Goal: Task Accomplishment & Management: Complete application form

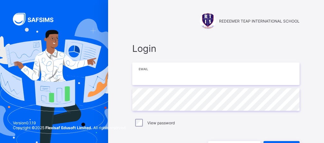
type input "**********"
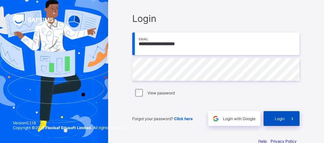
click at [285, 116] on span "Login" at bounding box center [280, 118] width 10 height 5
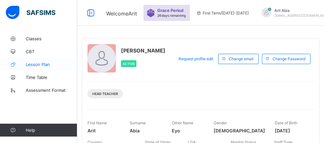
click at [27, 62] on span "Lesson Plan" at bounding box center [51, 64] width 51 height 5
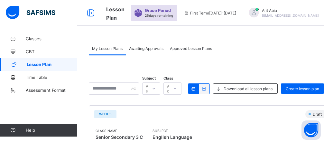
click at [151, 49] on span "Awaiting Approvals" at bounding box center [146, 48] width 34 height 5
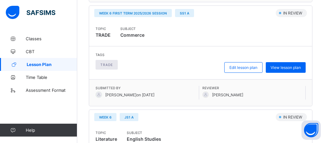
scroll to position [441, 0]
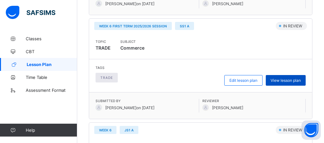
click at [281, 79] on span "View lesson plan" at bounding box center [286, 80] width 30 height 5
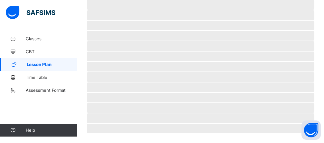
scroll to position [208, 0]
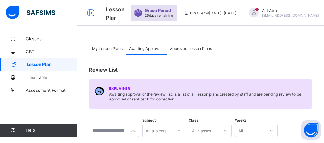
scroll to position [90, 0]
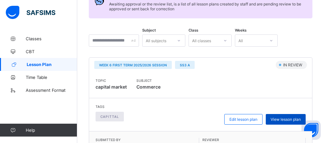
click at [293, 120] on span "View lesson plan" at bounding box center [286, 119] width 30 height 5
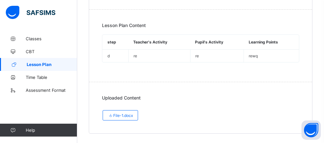
scroll to position [232, 0]
click at [114, 113] on span "File-1.docx" at bounding box center [120, 115] width 25 height 5
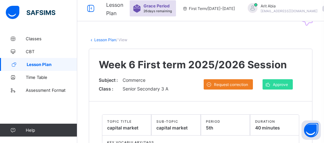
scroll to position [0, 0]
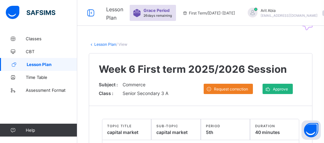
click at [285, 86] on div "Approve" at bounding box center [278, 89] width 30 height 10
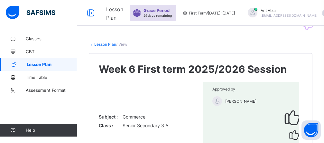
click at [109, 8] on div "Lesson Plan Grace Period 26 days remaining First Term / 2025-2026 Arit Abia abi…" at bounding box center [162, 13] width 324 height 26
drag, startPoint x: 109, startPoint y: 8, endPoint x: 111, endPoint y: 16, distance: 8.3
click at [111, 16] on div "Lesson Plan Grace Period 26 days remaining First Term / 2025-2026 Arit Abia abi…" at bounding box center [162, 13] width 324 height 26
click at [118, 14] on span "Lesson Plan" at bounding box center [114, 13] width 17 height 15
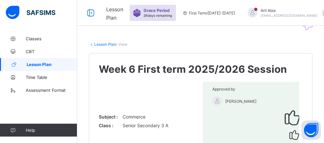
click at [123, 14] on span "Lesson Plan" at bounding box center [114, 13] width 17 height 15
click at [92, 14] on icon at bounding box center [90, 12] width 11 height 9
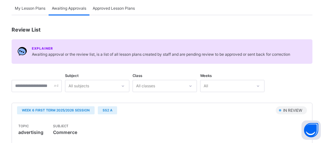
scroll to position [202, 0]
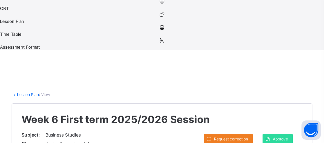
scroll to position [195, 0]
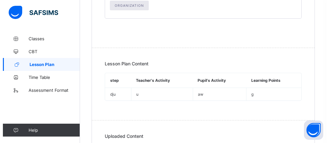
scroll to position [62, 0]
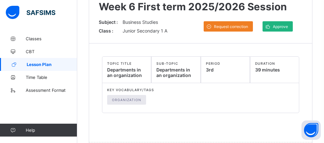
click at [286, 26] on span "Approve" at bounding box center [280, 26] width 15 height 5
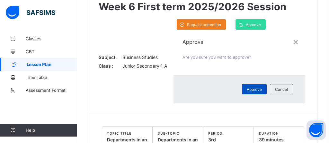
click at [247, 92] on span "Approve" at bounding box center [254, 89] width 15 height 5
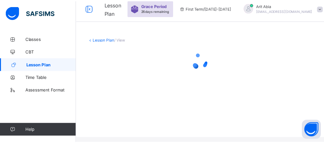
scroll to position [0, 0]
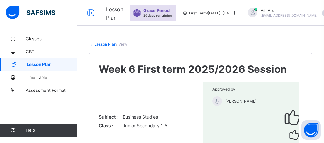
click at [34, 65] on span "Lesson Plan" at bounding box center [52, 64] width 51 height 5
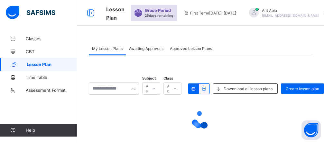
click at [140, 50] on span "Awaiting Approvals" at bounding box center [146, 48] width 34 height 5
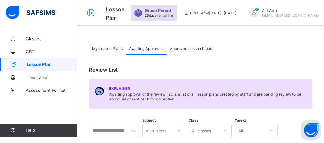
click at [140, 50] on span "Awaiting Approvals" at bounding box center [146, 48] width 34 height 5
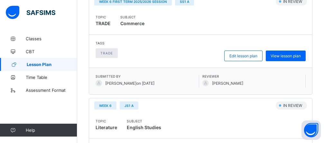
scroll to position [360, 0]
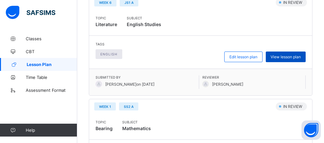
click at [291, 57] on span "View lesson plan" at bounding box center [286, 56] width 30 height 5
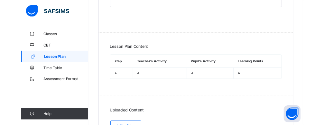
scroll to position [190, 0]
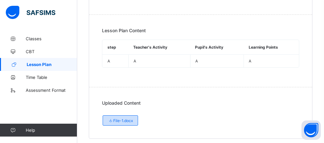
click at [119, 118] on span "File-1.docx" at bounding box center [120, 120] width 25 height 5
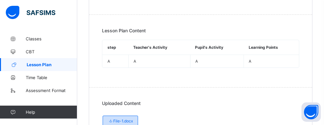
click at [122, 118] on span "File-1.docx" at bounding box center [120, 120] width 25 height 5
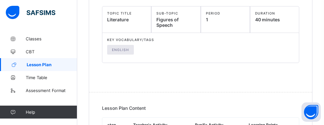
scroll to position [0, 0]
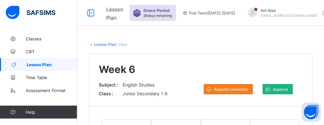
click at [271, 86] on icon at bounding box center [267, 89] width 7 height 6
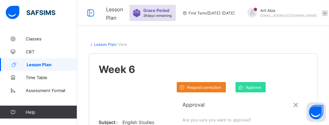
click at [293, 98] on div "×" at bounding box center [296, 103] width 6 height 11
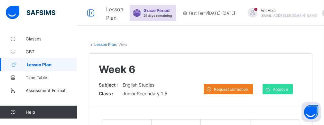
click at [112, 44] on link "Lesson Plan" at bounding box center [105, 44] width 22 height 5
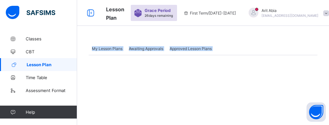
click at [146, 47] on span "Awaiting Approvals" at bounding box center [146, 48] width 34 height 5
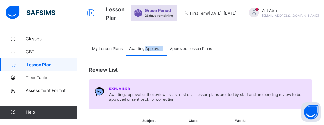
click at [146, 47] on span "Awaiting Approvals" at bounding box center [146, 48] width 34 height 5
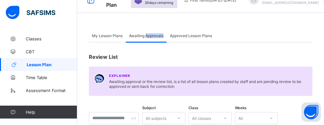
scroll to position [53, 0]
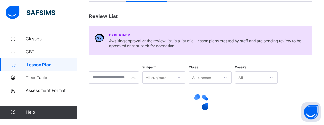
click at [323, 120] on div "My Lesson Plans Awaiting Approvals Approved Lesson Plans Awaiting Approvals Mor…" at bounding box center [200, 52] width 247 height 146
click at [166, 77] on div "All subjects" at bounding box center [156, 77] width 21 height 12
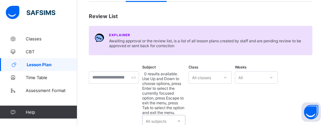
click at [166, 115] on div "All subjects" at bounding box center [156, 121] width 21 height 12
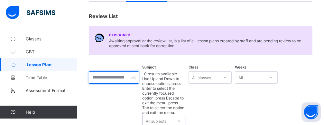
click at [132, 80] on input "text" at bounding box center [114, 77] width 50 height 12
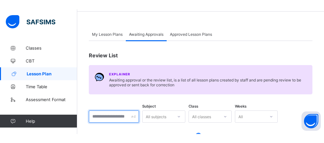
scroll to position [0, 0]
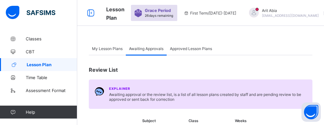
click at [116, 50] on span "My Lesson Plans" at bounding box center [107, 48] width 31 height 5
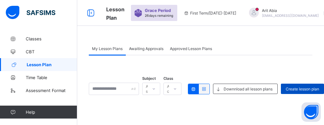
click at [318, 90] on span "Create lesson plan" at bounding box center [302, 88] width 33 height 5
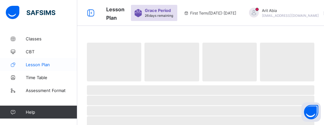
click at [44, 62] on span "Lesson Plan" at bounding box center [51, 64] width 51 height 5
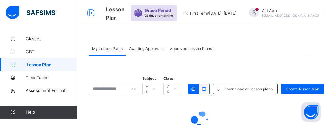
click at [44, 62] on span "Lesson Plan" at bounding box center [52, 64] width 51 height 5
click at [136, 103] on div at bounding box center [201, 105] width 224 height 10
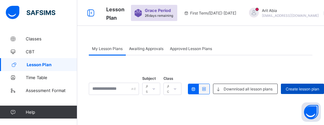
click at [315, 89] on span "Create lesson plan" at bounding box center [302, 88] width 33 height 5
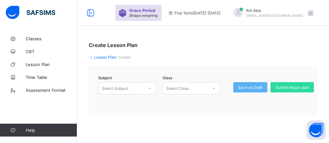
click at [148, 88] on icon at bounding box center [150, 88] width 4 height 6
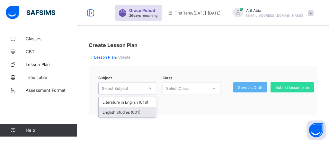
click at [139, 109] on div "English Studies (001)" at bounding box center [127, 112] width 57 height 10
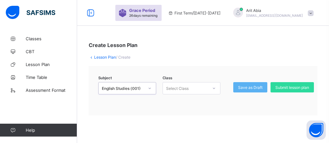
click at [214, 88] on icon at bounding box center [214, 88] width 2 height 1
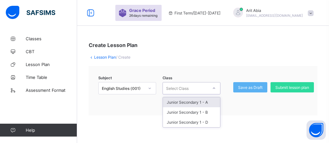
click at [208, 101] on div "Junior Secondary 1 - A" at bounding box center [191, 102] width 57 height 10
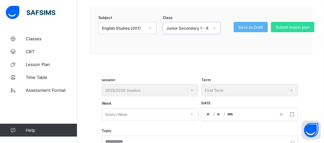
scroll to position [90, 0]
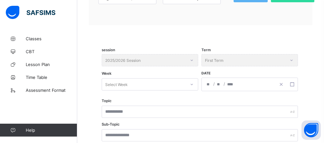
click at [163, 60] on div "session 2025/2026 Session" at bounding box center [150, 60] width 97 height 12
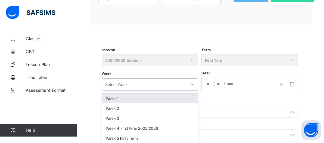
click at [140, 82] on div "Select Week" at bounding box center [144, 84] width 84 height 9
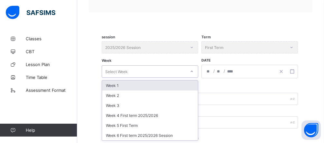
scroll to position [103, 0]
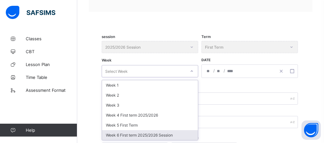
drag, startPoint x: 166, startPoint y: 136, endPoint x: 166, endPoint y: 133, distance: 3.5
click at [166, 136] on div "Week 6 First term 2025/2026 Session" at bounding box center [150, 135] width 96 height 10
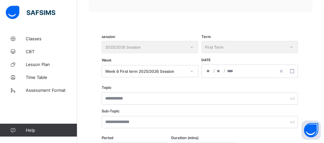
click at [205, 71] on div "/ /" at bounding box center [239, 71] width 74 height 13
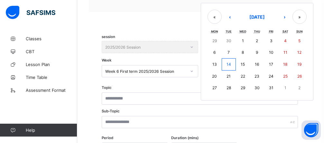
click at [216, 68] on button "13" at bounding box center [215, 64] width 14 height 12
type input "**********"
type input "**"
type input "****"
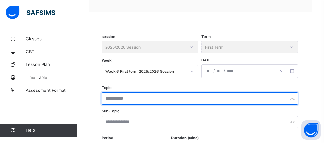
click at [124, 99] on input "text" at bounding box center [200, 98] width 196 height 12
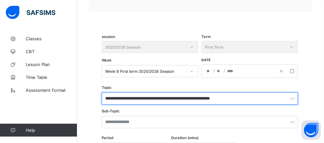
type input "**********"
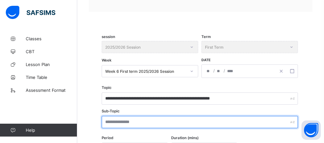
click at [122, 121] on input "text" at bounding box center [200, 122] width 196 height 12
click at [152, 121] on input "**********" at bounding box center [200, 122] width 196 height 12
click at [193, 124] on input "**********" at bounding box center [200, 122] width 196 height 12
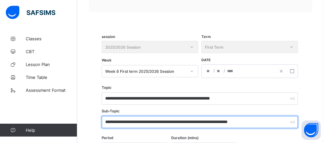
click at [228, 123] on input "**********" at bounding box center [200, 122] width 196 height 12
click at [251, 121] on input "**********" at bounding box center [200, 122] width 196 height 12
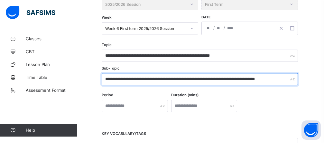
scroll to position [206, 0]
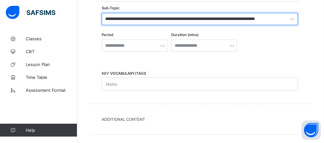
type input "**********"
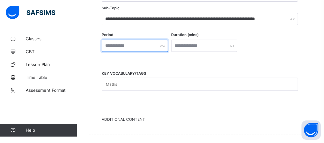
click at [136, 49] on input "text" at bounding box center [135, 46] width 66 height 12
type input "**"
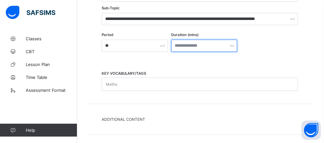
click at [236, 48] on input "number" at bounding box center [204, 46] width 66 height 12
type input "***"
click at [130, 85] on div "Maths" at bounding box center [193, 84] width 183 height 13
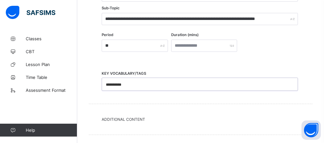
type input "**********"
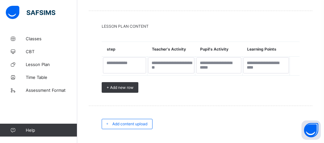
scroll to position [377, 0]
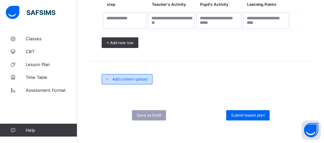
type input "*******"
click at [120, 78] on span "Add content upload" at bounding box center [129, 79] width 35 height 5
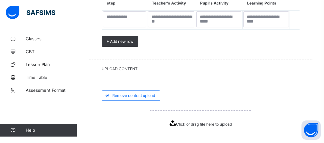
drag, startPoint x: 188, startPoint y: 123, endPoint x: 204, endPoint y: 128, distance: 16.7
click at [193, 125] on span "Click or drag file here to upload" at bounding box center [204, 124] width 56 height 5
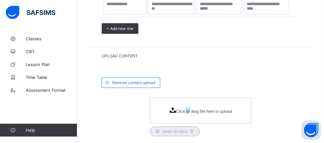
scroll to position [433, 0]
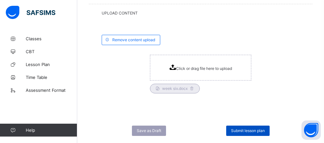
click at [239, 127] on div "Submit lesson plan" at bounding box center [247, 130] width 43 height 10
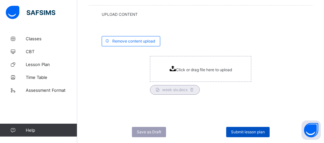
click at [253, 132] on span "Submit lesson plan" at bounding box center [248, 131] width 34 height 5
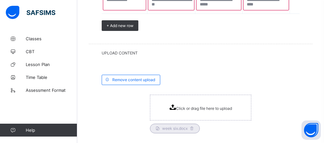
scroll to position [360, 0]
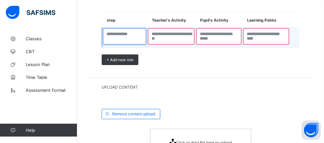
click at [140, 40] on textarea at bounding box center [124, 36] width 43 height 16
type textarea "**********"
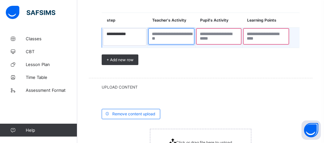
click at [159, 39] on textarea at bounding box center [171, 36] width 46 height 16
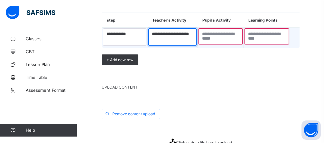
type textarea "**********"
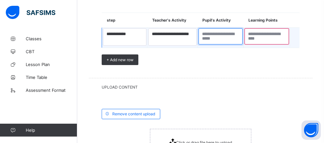
click at [208, 37] on textarea at bounding box center [221, 36] width 44 height 16
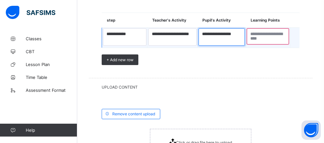
type textarea "**********"
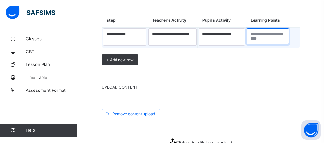
click at [262, 38] on textarea at bounding box center [268, 36] width 42 height 16
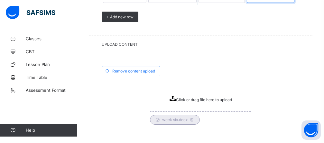
scroll to position [437, 0]
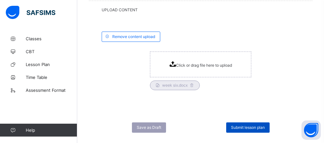
type textarea "**********"
click at [253, 127] on span "Submit lesson plan" at bounding box center [248, 127] width 34 height 5
click at [0, 0] on div "× Submit Please select a staff to review the lesson plan. If the staff member i…" at bounding box center [0, 0] width 0 height 0
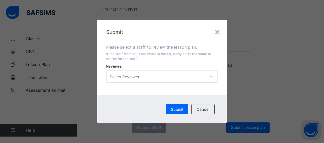
click at [213, 78] on icon at bounding box center [211, 76] width 4 height 6
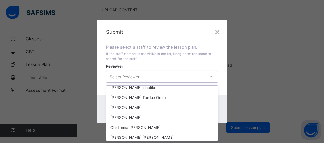
scroll to position [105, 0]
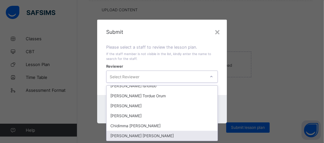
click at [150, 135] on div "[PERSON_NAME] [PERSON_NAME]" at bounding box center [161, 136] width 111 height 10
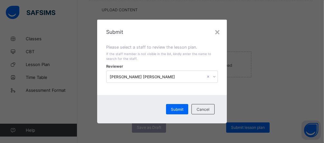
click at [150, 135] on div "× Submit Please select a staff to review the lesson plan. If the staff member i…" at bounding box center [162, 71] width 324 height 143
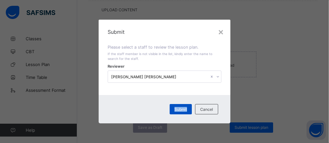
click at [177, 110] on span "Submit" at bounding box center [181, 109] width 13 height 5
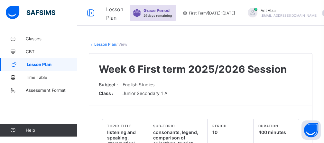
click at [55, 62] on span "Lesson Plan" at bounding box center [52, 64] width 51 height 5
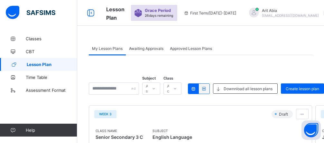
click at [149, 50] on span "Awaiting Approvals" at bounding box center [146, 48] width 34 height 5
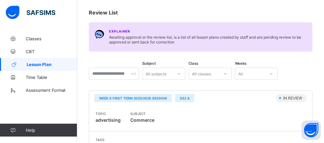
scroll to position [113, 0]
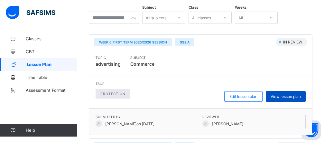
click at [295, 96] on span "View lesson plan" at bounding box center [286, 96] width 30 height 5
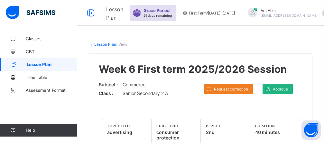
click at [282, 88] on span "Approve" at bounding box center [280, 89] width 15 height 5
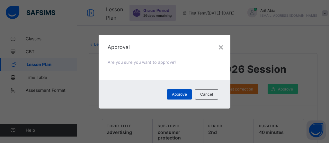
click at [183, 97] on div "Approve" at bounding box center [179, 94] width 25 height 10
click at [183, 93] on span "Approve" at bounding box center [179, 94] width 15 height 5
click at [183, 93] on div "Approve" at bounding box center [179, 94] width 25 height 10
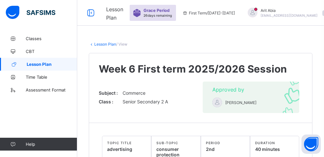
click at [48, 66] on span "Lesson Plan" at bounding box center [52, 64] width 51 height 5
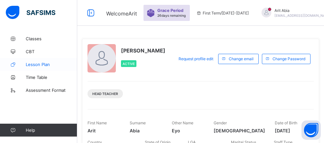
click at [45, 66] on span "Lesson Plan" at bounding box center [51, 64] width 51 height 5
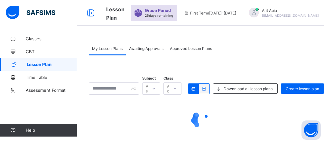
click at [143, 51] on span "Awaiting Approvals" at bounding box center [146, 48] width 34 height 5
click at [143, 50] on span "Awaiting Approvals" at bounding box center [146, 48] width 34 height 5
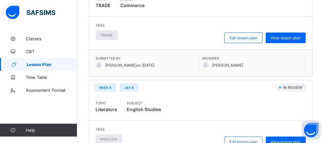
scroll to position [210, 0]
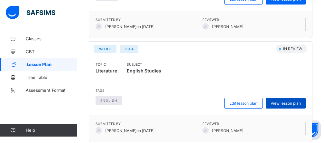
click at [298, 104] on span "View lesson plan" at bounding box center [286, 103] width 30 height 5
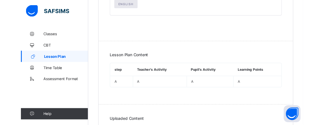
scroll to position [190, 0]
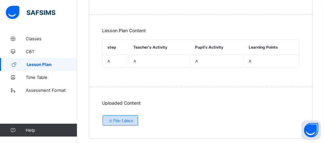
click at [122, 118] on span "File-1.docx" at bounding box center [120, 120] width 25 height 5
